Goal: Transaction & Acquisition: Book appointment/travel/reservation

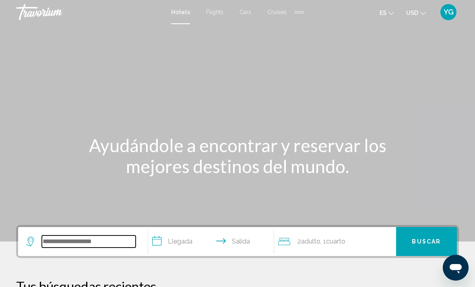
click at [110, 243] on input "Search widget" at bounding box center [89, 242] width 94 height 12
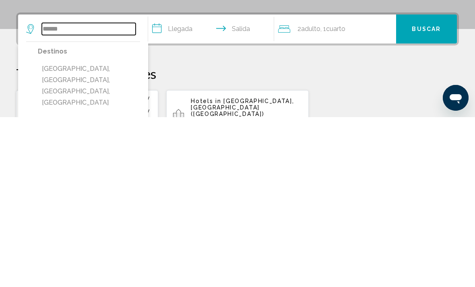
scroll to position [43, 0]
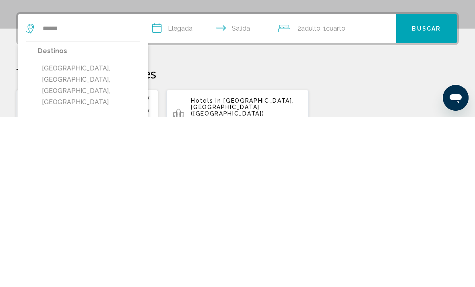
click at [96, 231] on button "[GEOGRAPHIC_DATA], [GEOGRAPHIC_DATA], [GEOGRAPHIC_DATA], [GEOGRAPHIC_DATA]" at bounding box center [89, 255] width 102 height 49
type input "**********"
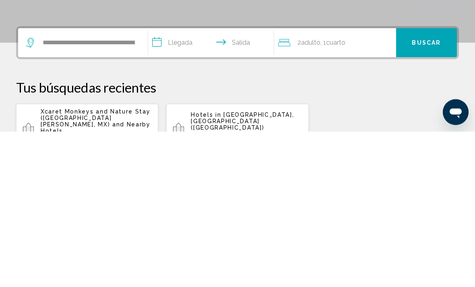
click at [173, 184] on input "**********" at bounding box center [212, 199] width 129 height 31
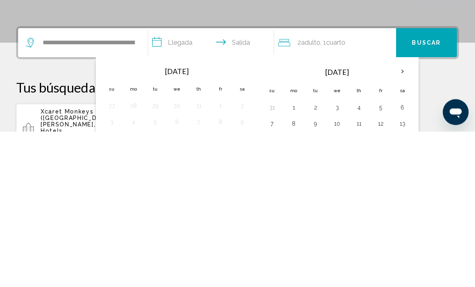
scroll to position [199, 0]
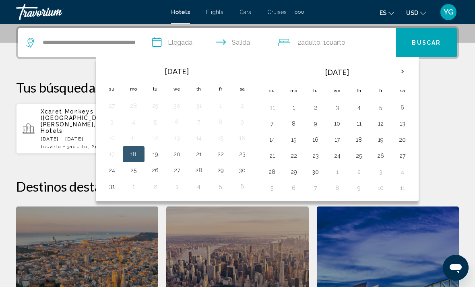
click at [403, 71] on th "Next month" at bounding box center [403, 72] width 22 height 18
click at [400, 69] on th "Next month" at bounding box center [403, 72] width 22 height 18
click at [358, 154] on button "20" at bounding box center [359, 155] width 13 height 11
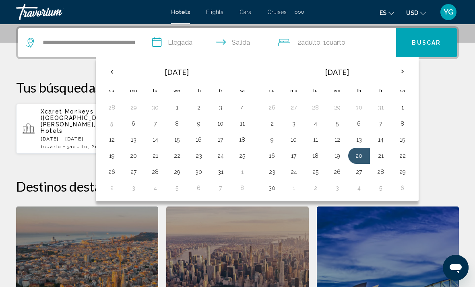
click at [292, 171] on button "24" at bounding box center [294, 171] width 13 height 11
type input "**********"
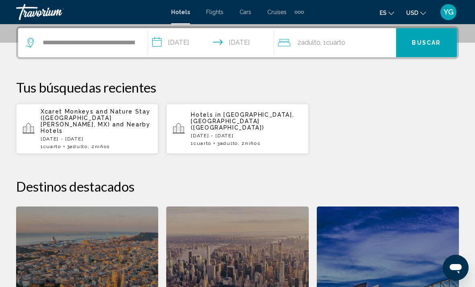
click at [357, 50] on div "2 Adulto Adulto , 1 Cuarto habitaciones" at bounding box center [337, 42] width 118 height 29
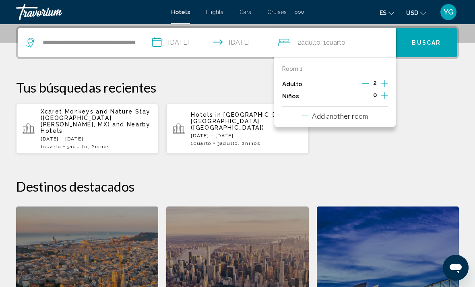
click at [386, 83] on icon "Increment adults" at bounding box center [384, 84] width 7 height 10
click at [384, 97] on icon "Increment children" at bounding box center [384, 96] width 7 height 10
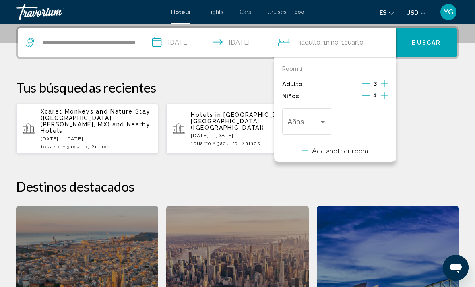
click at [385, 97] on icon "Increment children" at bounding box center [384, 95] width 7 height 7
click at [317, 120] on span "Travelers: 3 adults, 2 children" at bounding box center [304, 124] width 32 height 8
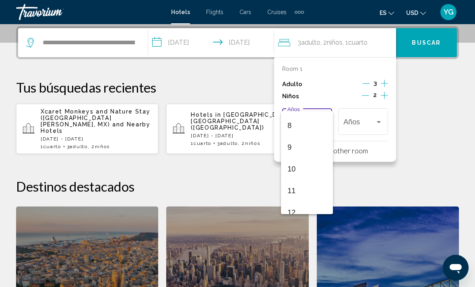
scroll to position [173, 0]
click at [294, 168] on span "10" at bounding box center [307, 167] width 39 height 22
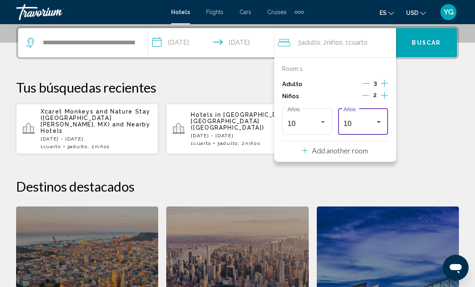
click at [380, 124] on div "10" at bounding box center [363, 124] width 39 height 8
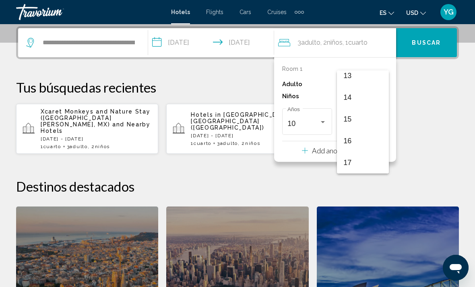
scroll to position [288, 0]
click at [349, 164] on span "17" at bounding box center [363, 163] width 39 height 22
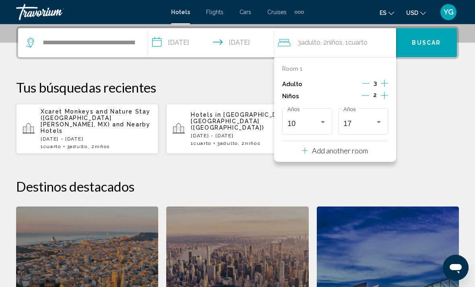
click at [433, 42] on span "Buscar" at bounding box center [426, 43] width 29 height 6
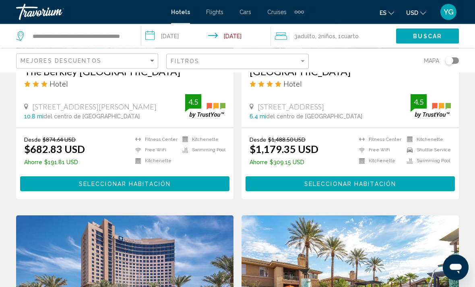
scroll to position [748, 0]
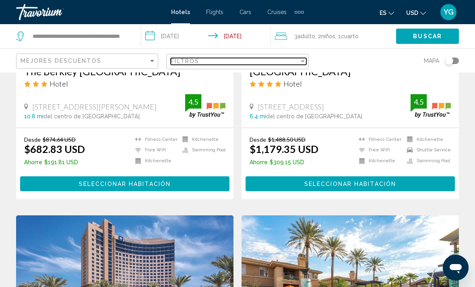
click at [301, 58] on div "Filter" at bounding box center [302, 61] width 7 height 6
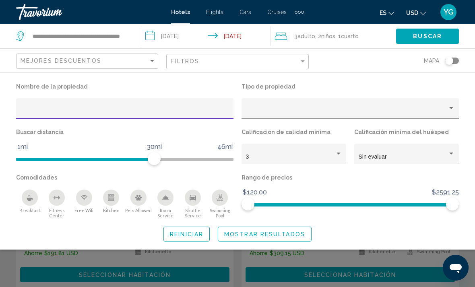
scroll to position [655, 0]
